Goal: Task Accomplishment & Management: Manage account settings

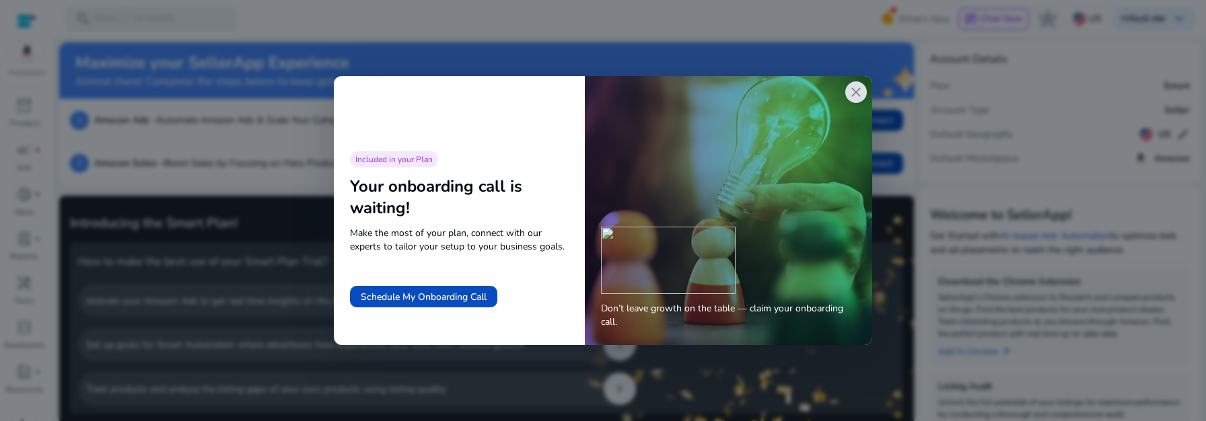
click at [861, 90] on span "close" at bounding box center [856, 92] width 16 height 16
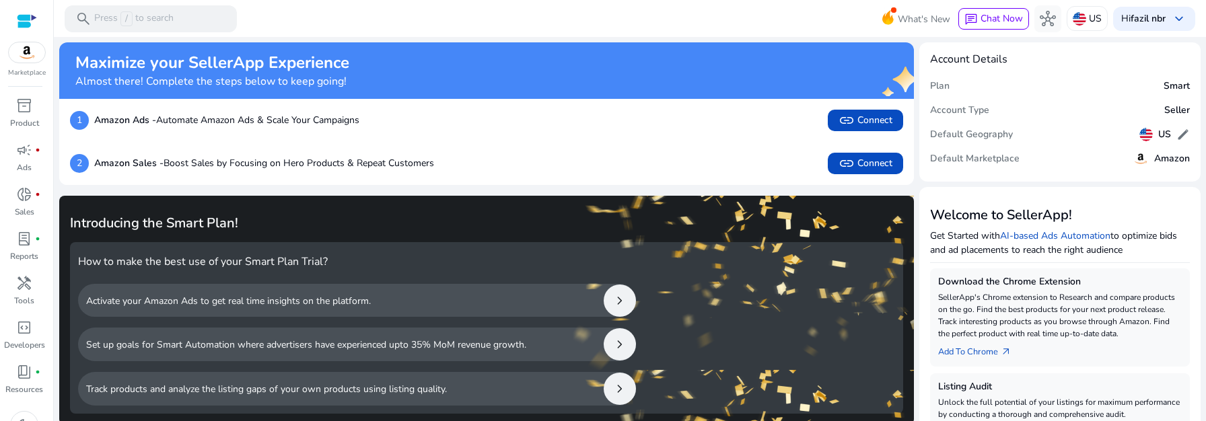
click at [1047, 34] on div "What's New chat Chat Now hub US Hi fazil nbr keyboard_arrow_down" at bounding box center [1046, 19] width 297 height 32
click at [1160, 24] on b "fazil nbr" at bounding box center [1148, 18] width 35 height 13
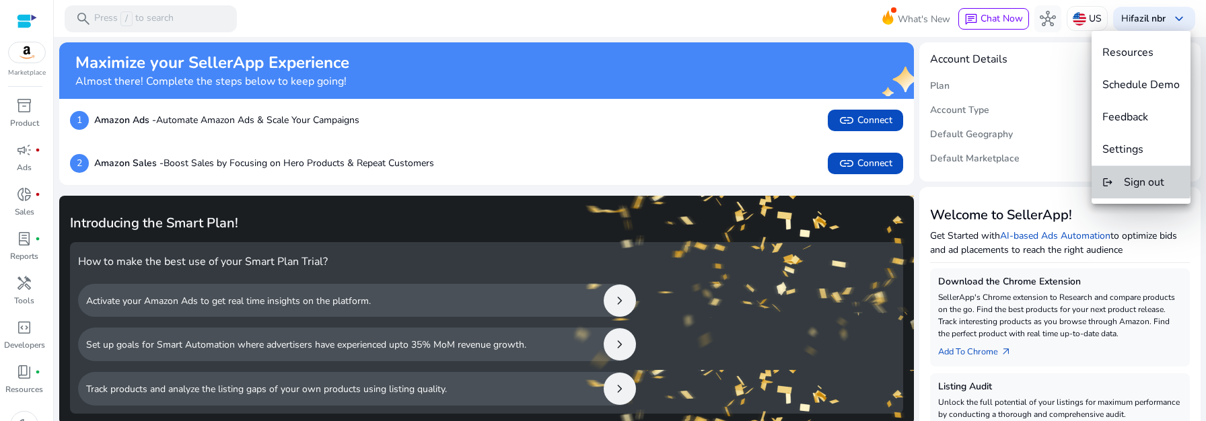
click at [1137, 178] on span "Sign out" at bounding box center [1144, 182] width 40 height 15
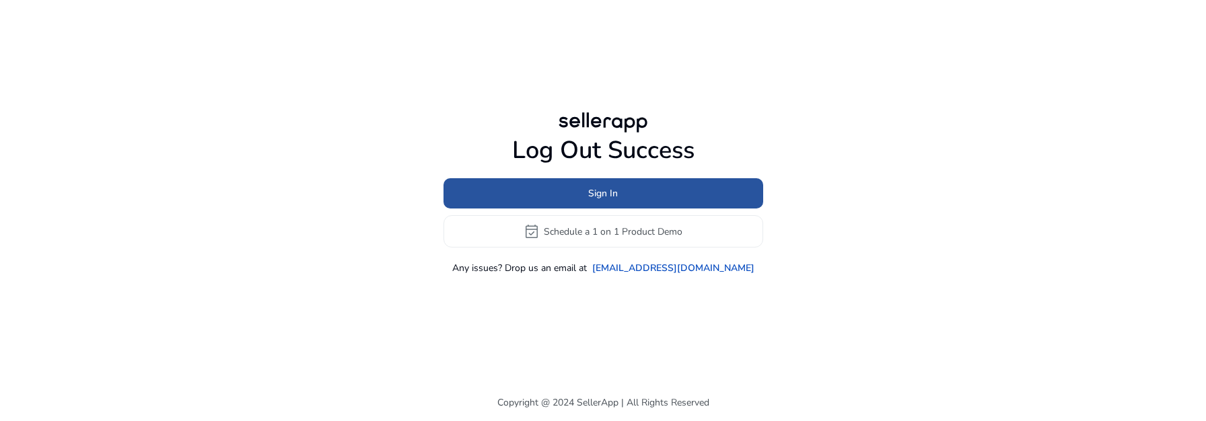
click at [562, 180] on span at bounding box center [604, 194] width 320 height 32
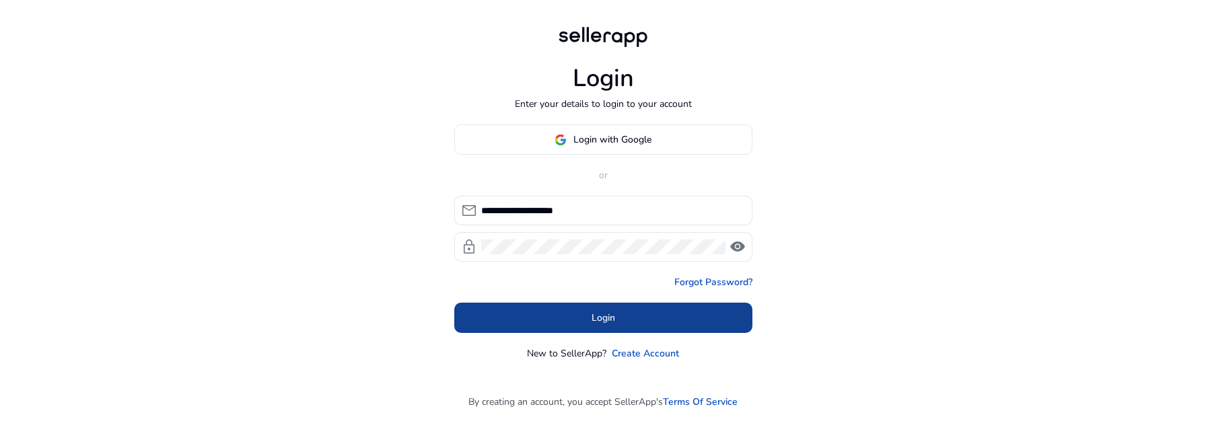
click at [571, 309] on span at bounding box center [603, 318] width 298 height 32
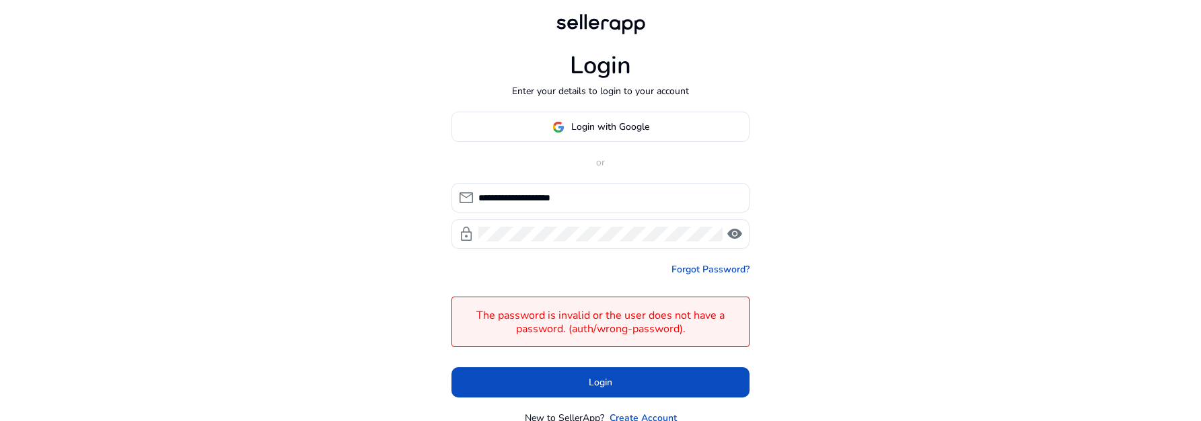
click at [571, 310] on h4 "The password is invalid or the user does not have a password. (auth/wrong-passw…" at bounding box center [600, 323] width 283 height 26
click at [614, 132] on span "Login with Google" at bounding box center [610, 127] width 78 height 14
